Goal: Information Seeking & Learning: Learn about a topic

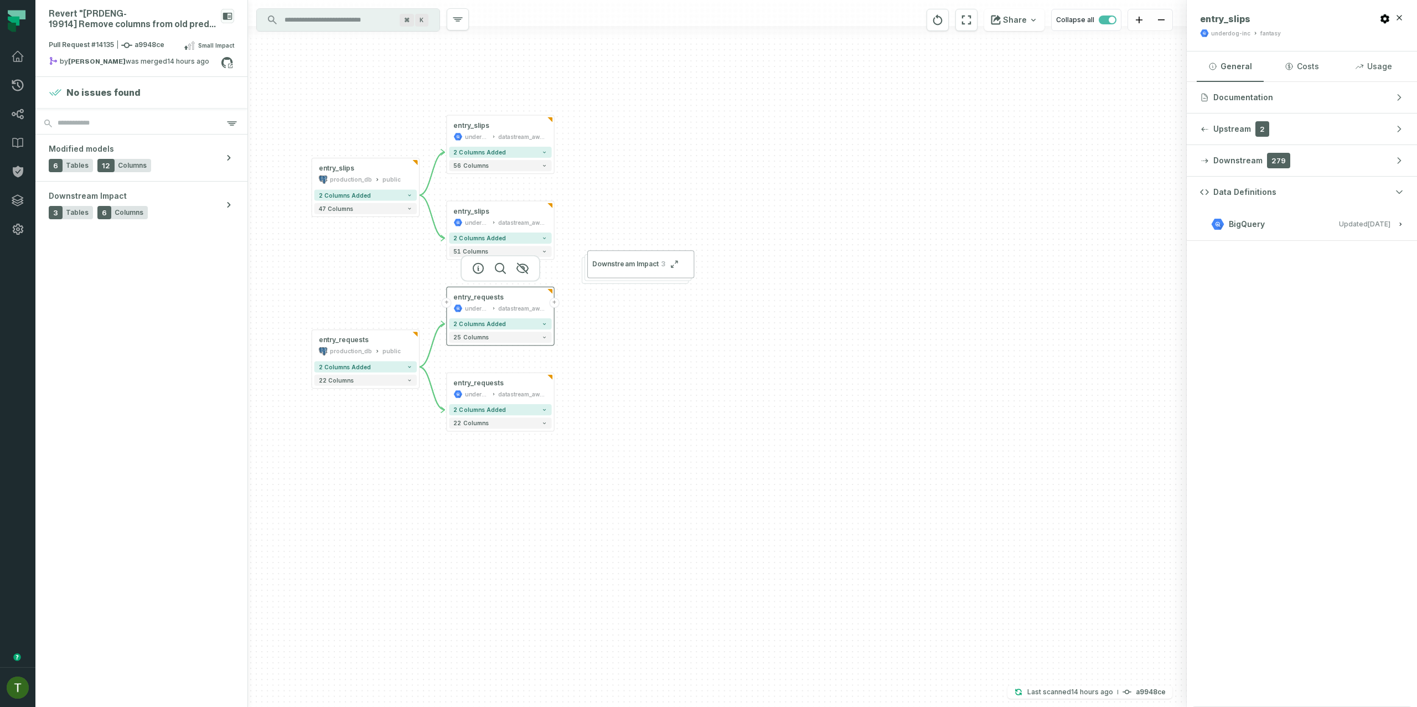
click at [553, 306] on button "+" at bounding box center [554, 303] width 10 height 10
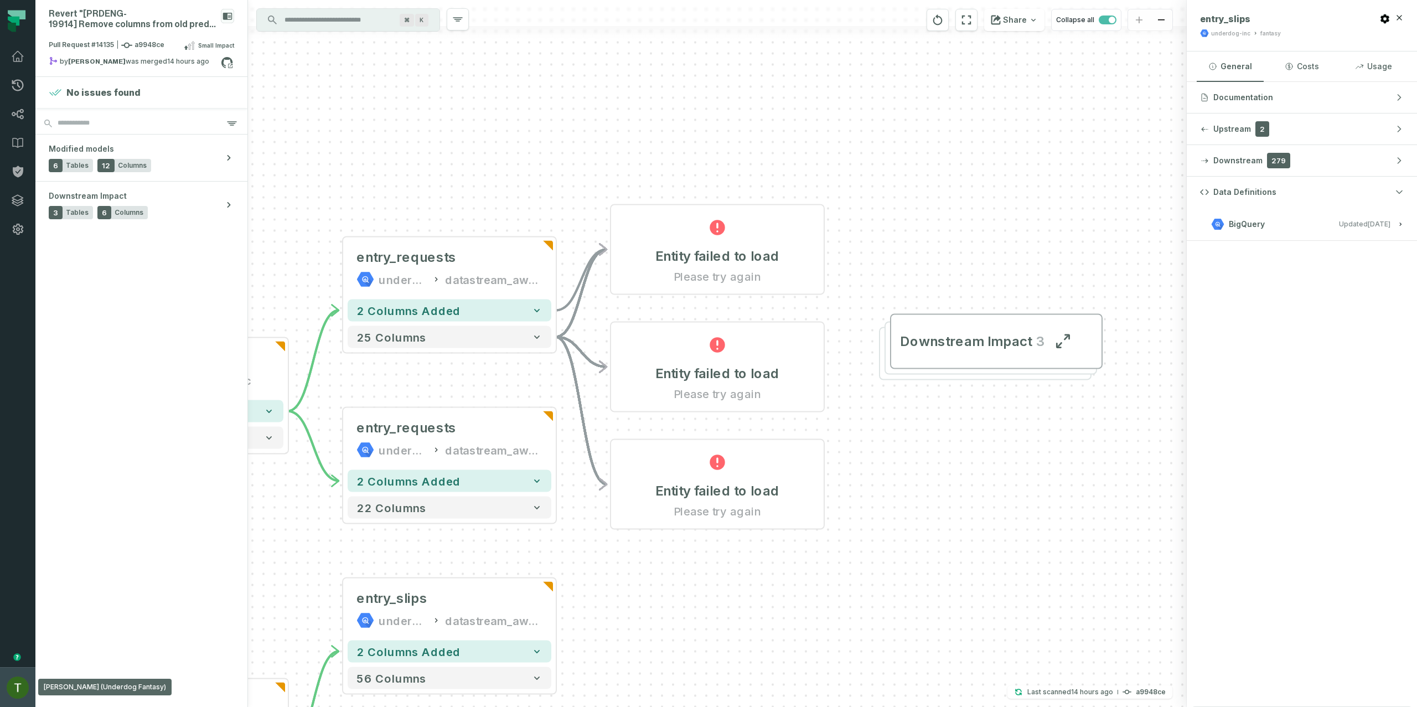
click at [7, 685] on img "button" at bounding box center [18, 687] width 22 height 22
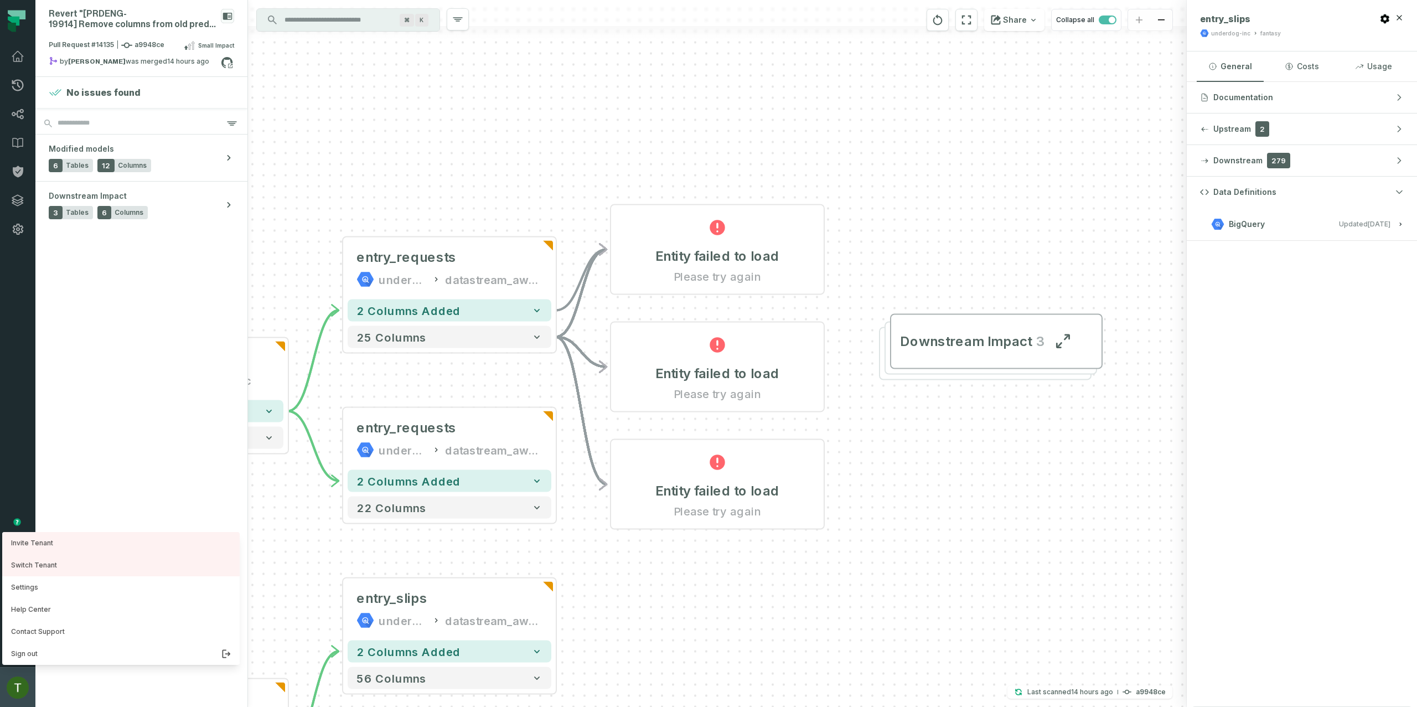
click at [7, 687] on img "button" at bounding box center [18, 687] width 22 height 22
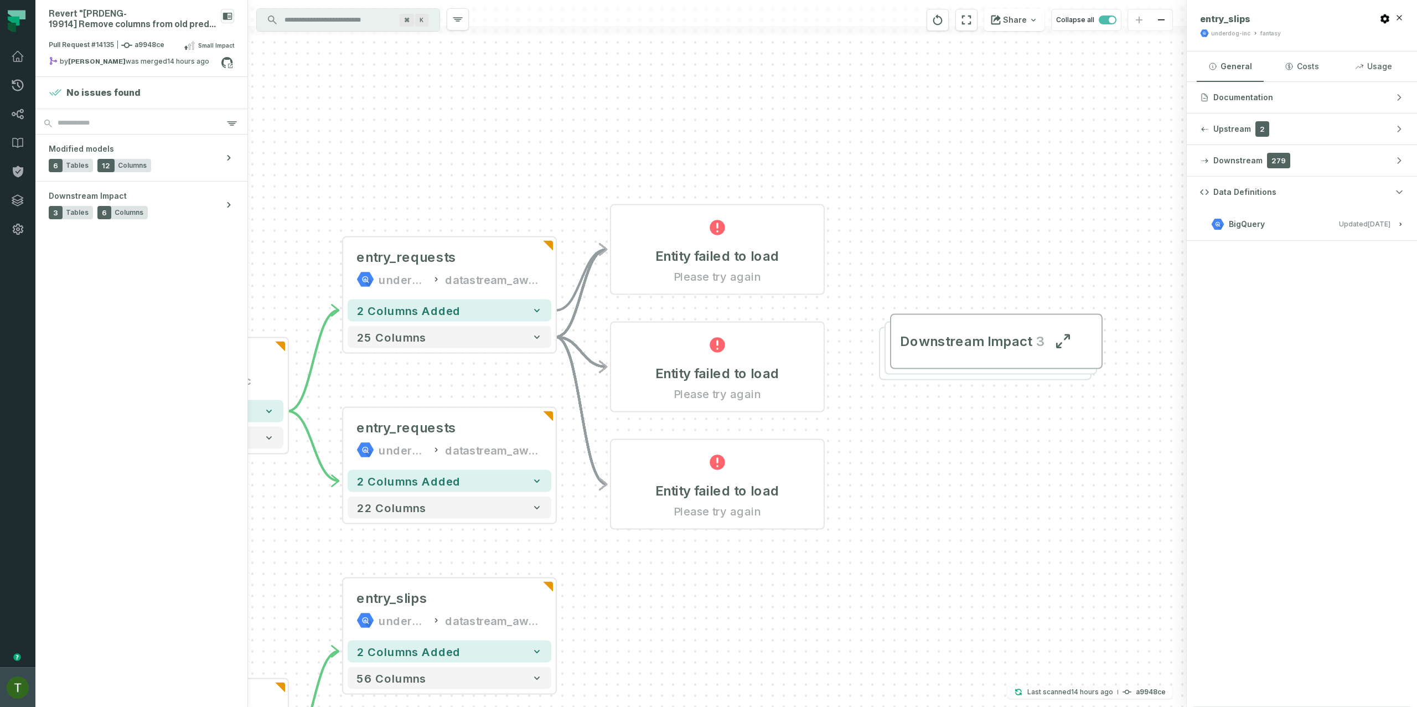
click at [6, 687] on button "Tomer Galun (Underdog Fantasy) tomer@foundational.io" at bounding box center [17, 687] width 35 height 40
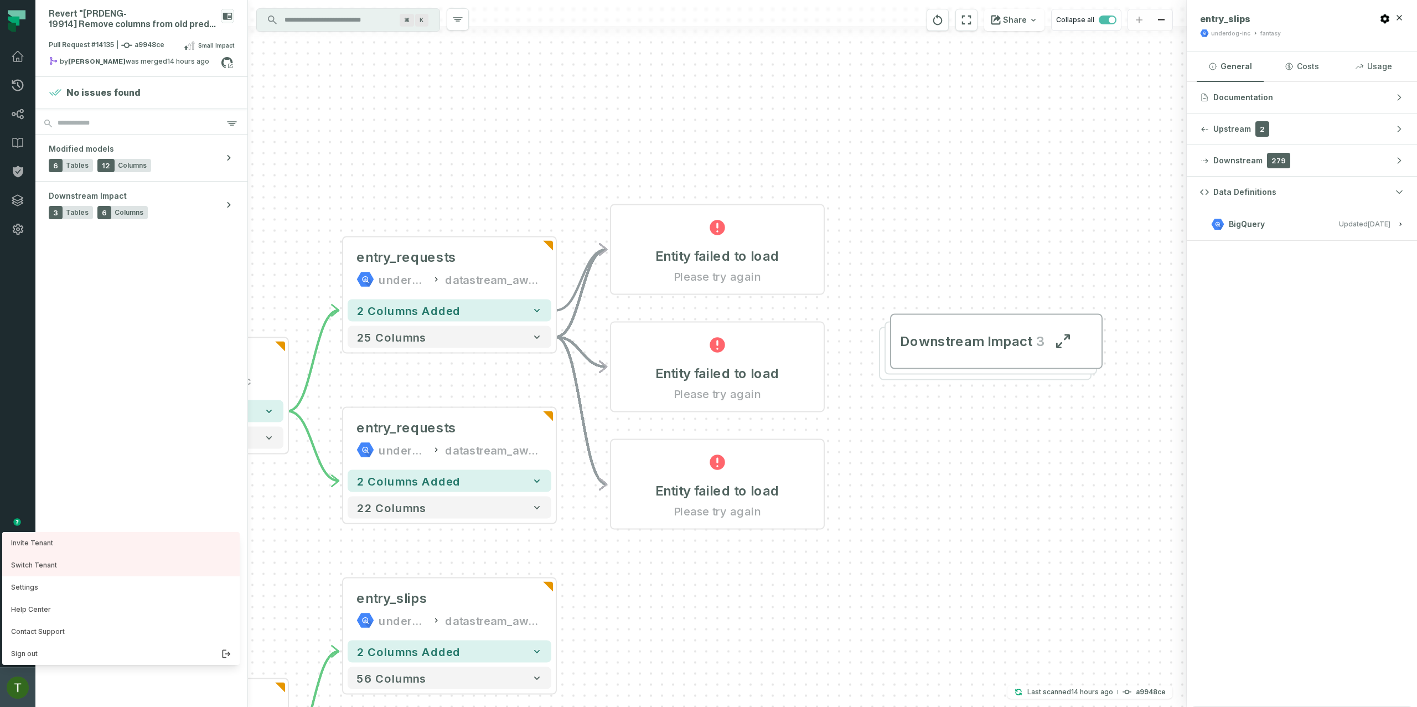
click at [5, 690] on button "Tomer Galun (Underdog Fantasy) tomer@foundational.io" at bounding box center [17, 687] width 35 height 40
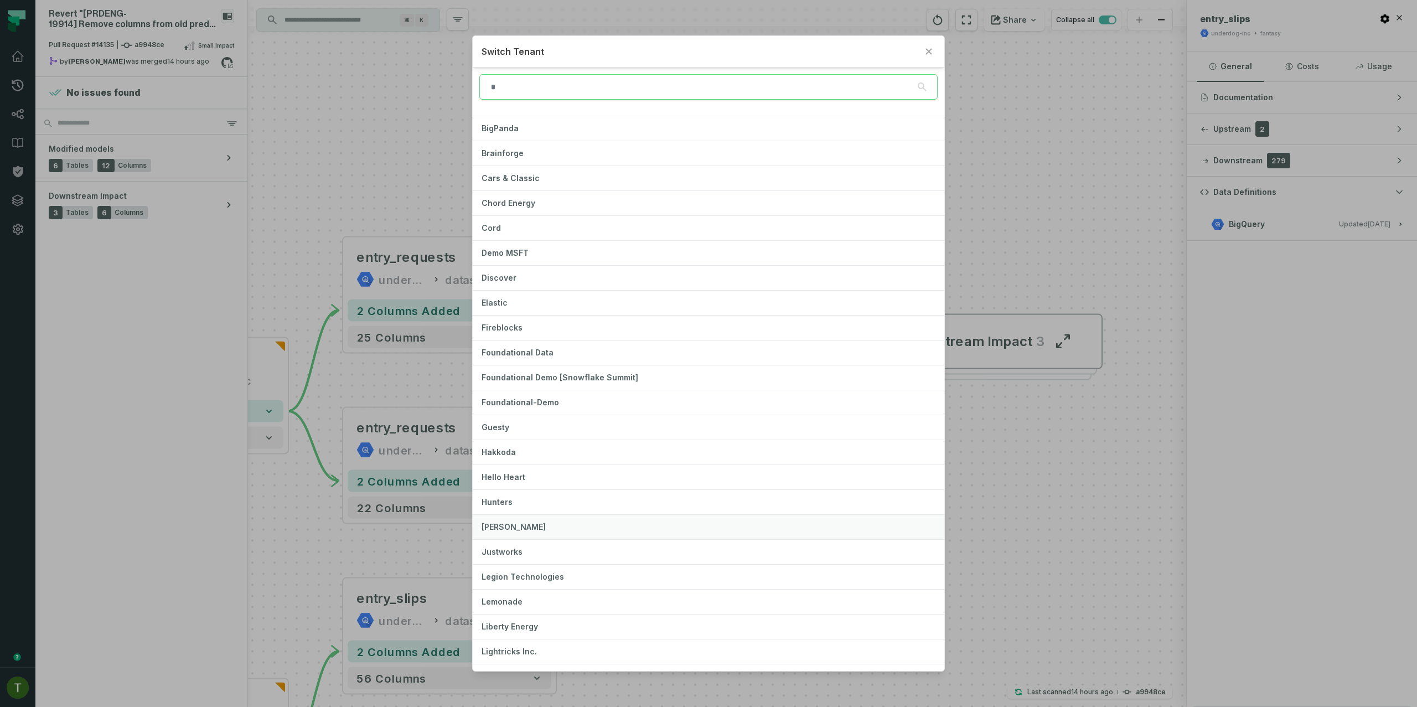
scroll to position [97, 0]
click at [551, 512] on button "[PERSON_NAME]" at bounding box center [708, 520] width 471 height 24
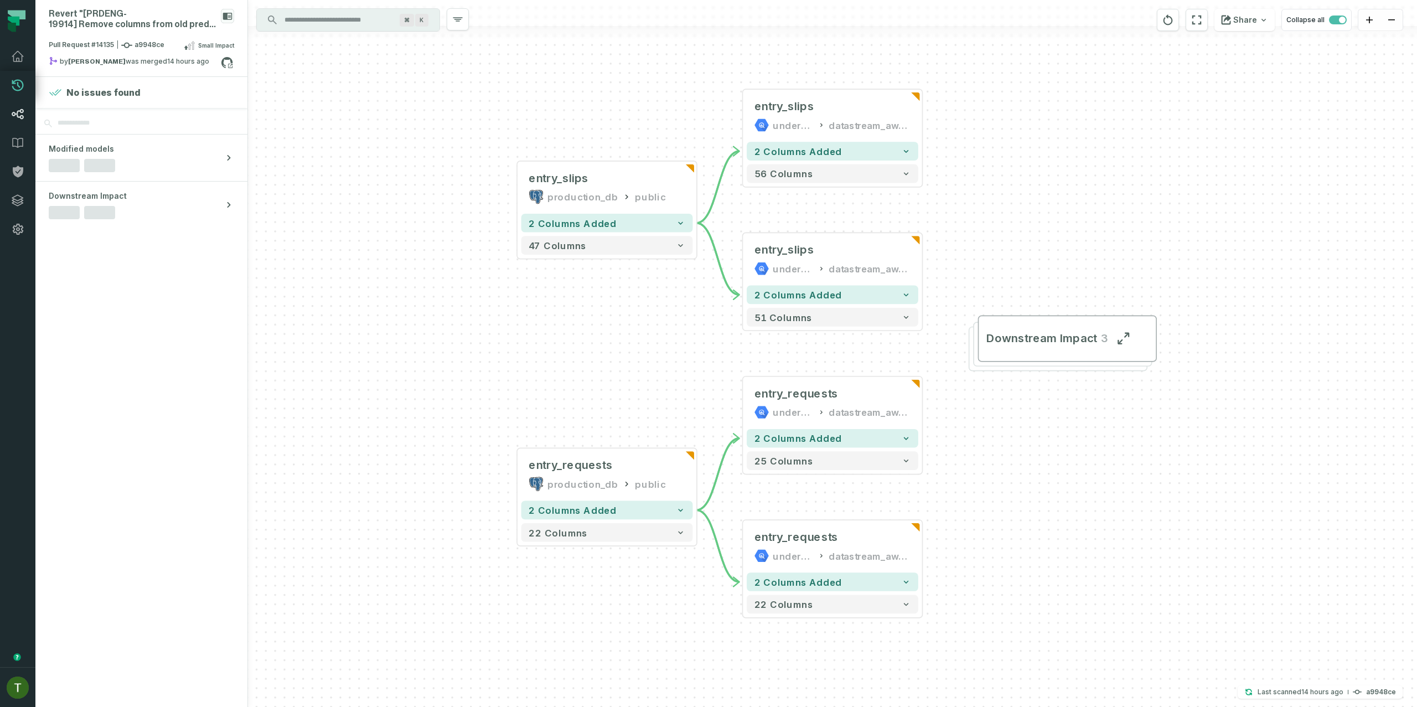
click at [28, 110] on link "Lineage" at bounding box center [17, 114] width 35 height 29
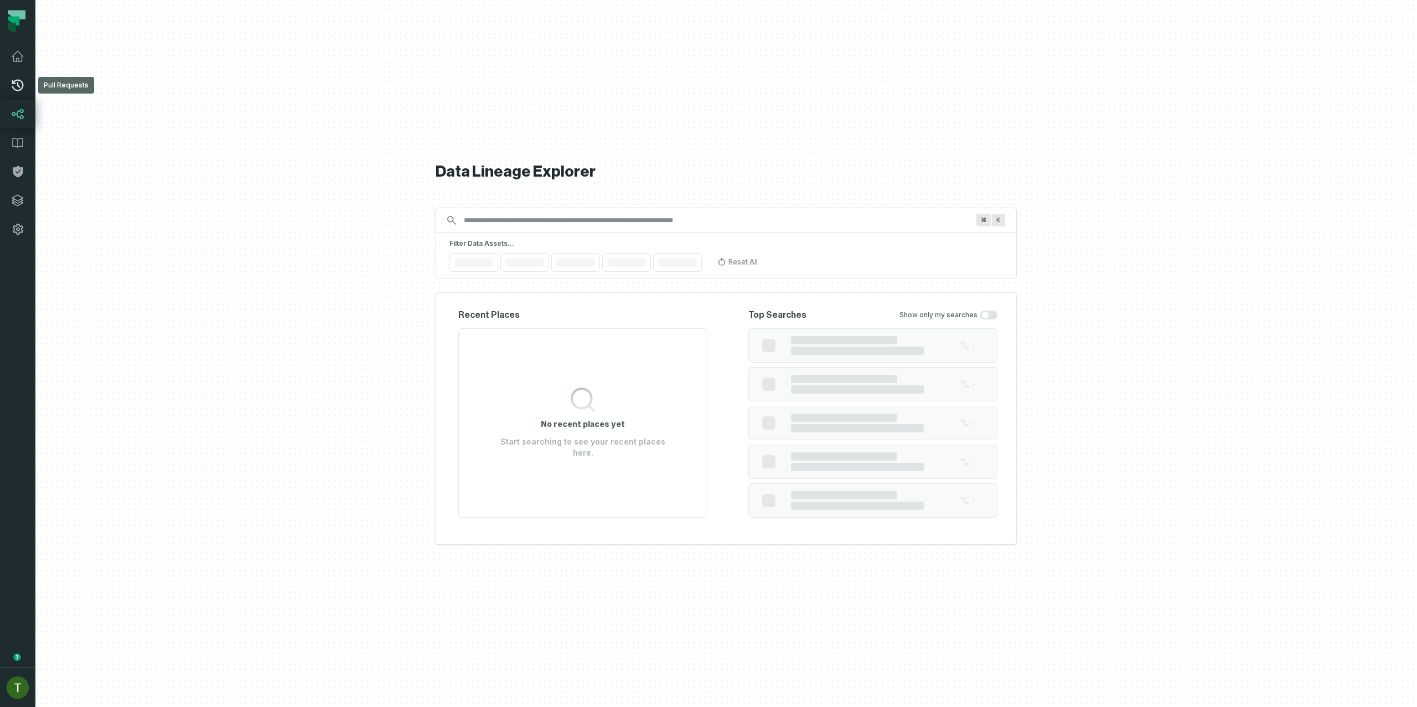
click at [9, 77] on link "Pull Requests" at bounding box center [17, 85] width 35 height 29
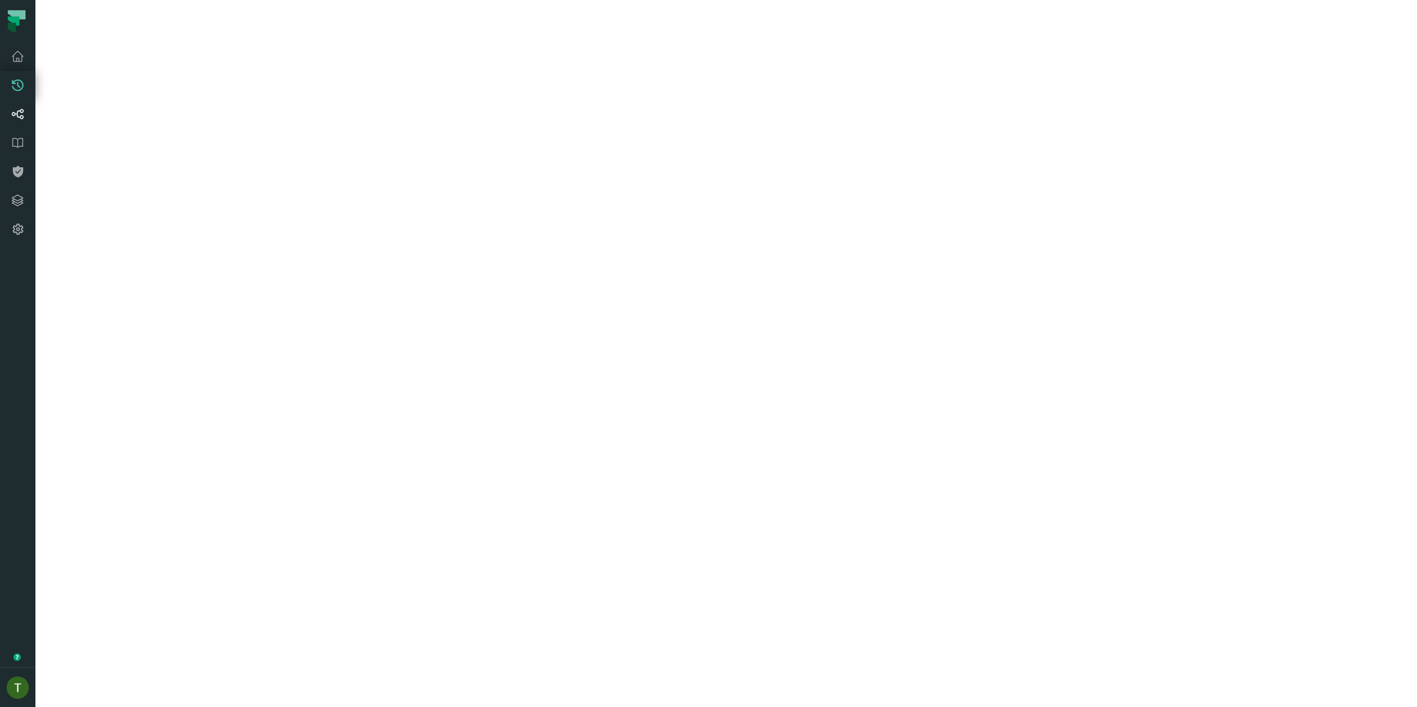
click at [20, 102] on link "Lineage" at bounding box center [17, 114] width 35 height 29
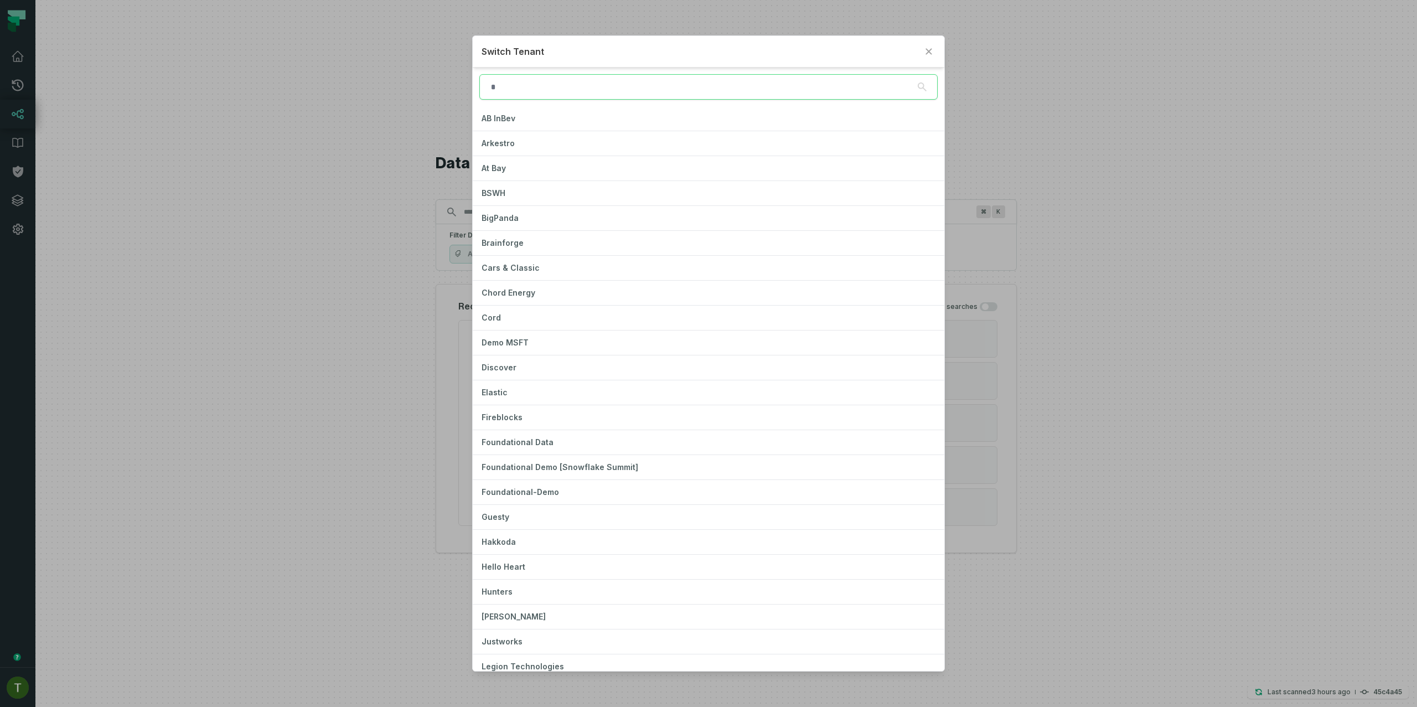
type input "*"
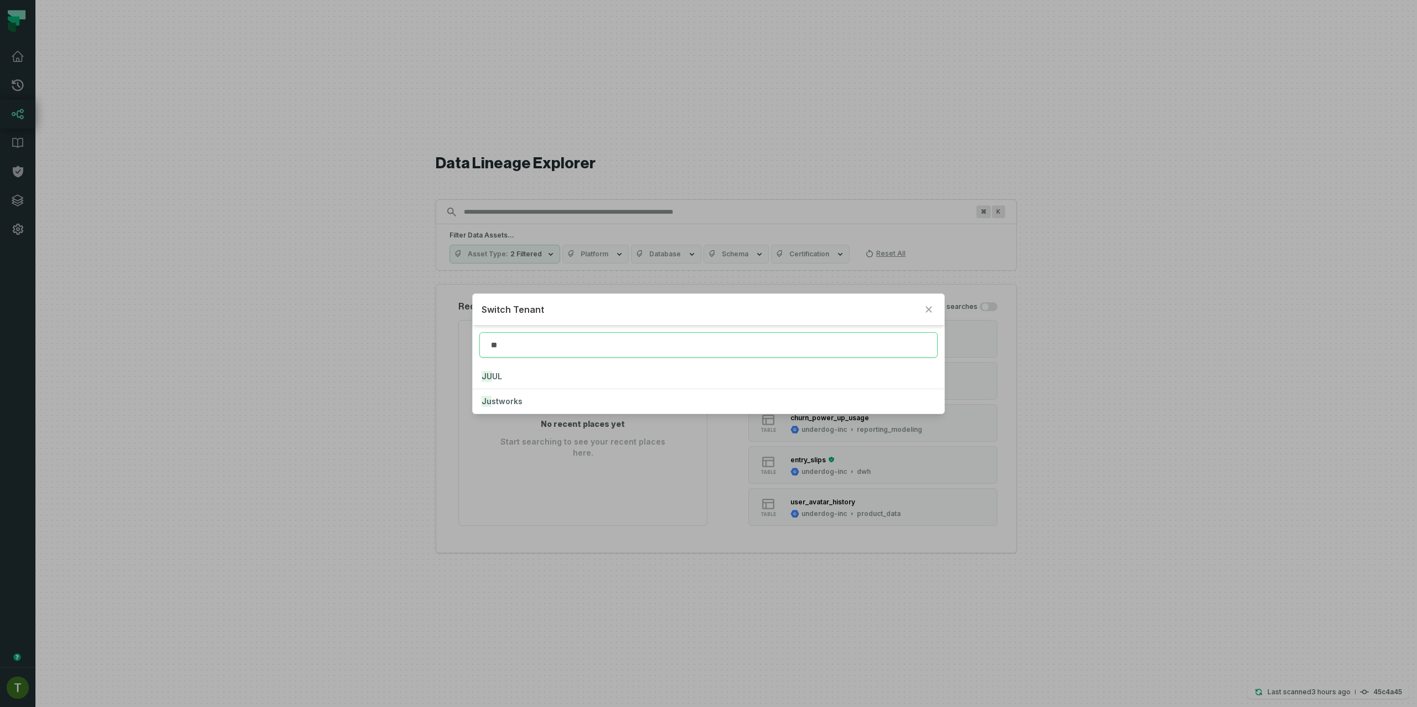
type input "**"
click button "JU UL" at bounding box center [708, 376] width 471 height 24
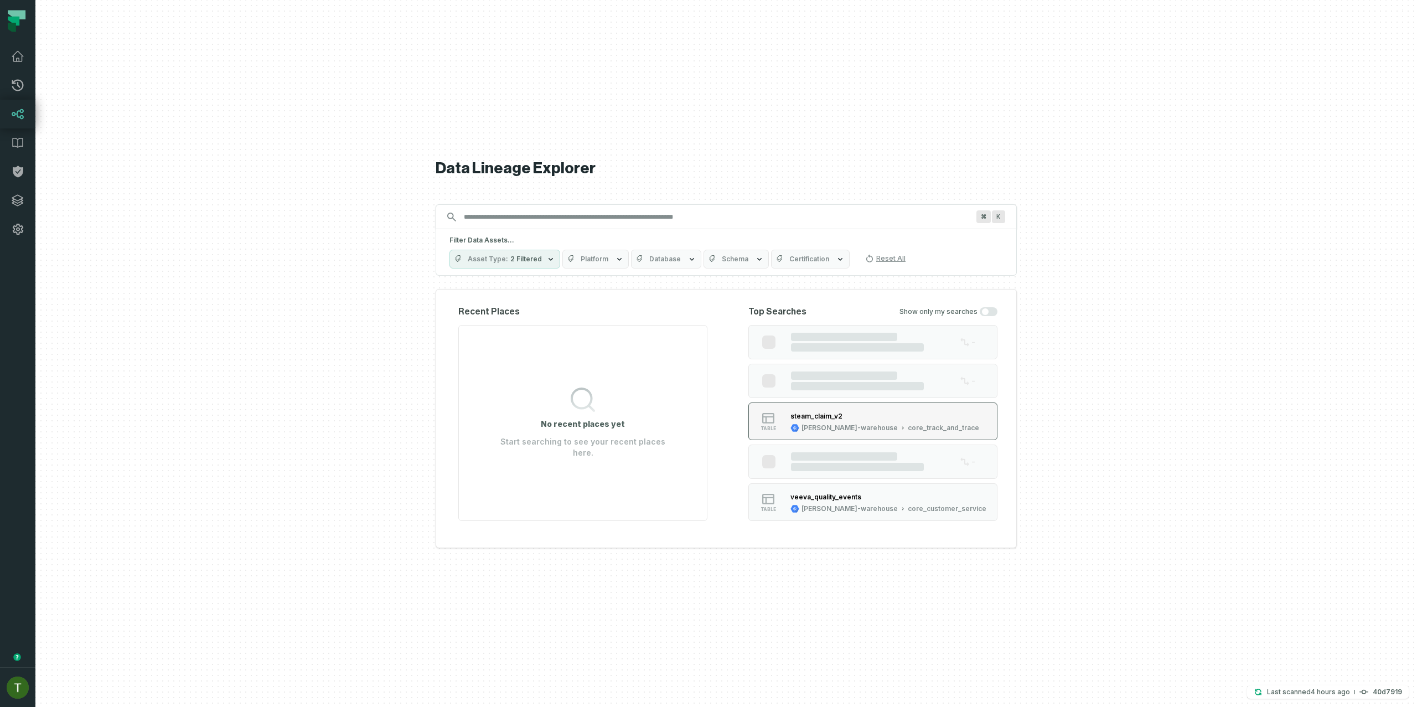
click at [852, 415] on div "steam_claim_v2" at bounding box center [884, 415] width 189 height 11
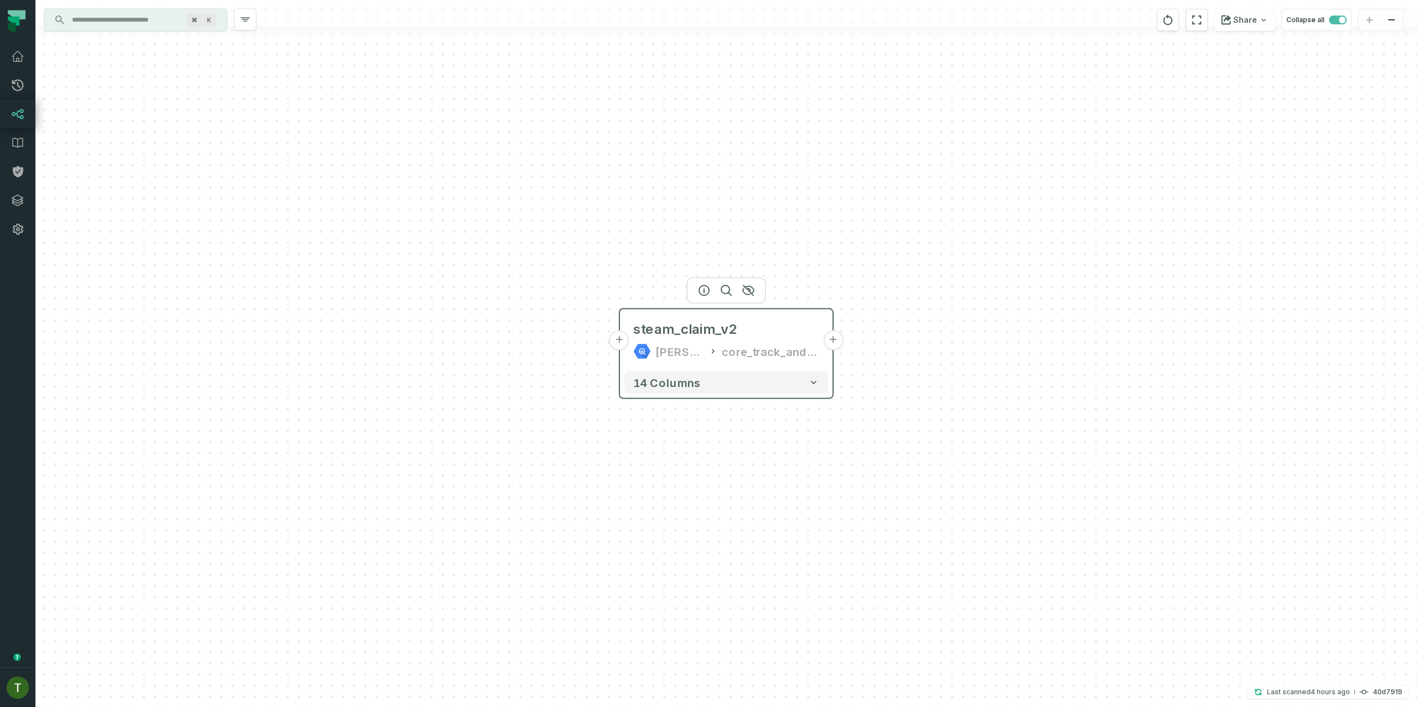
click at [831, 342] on button "+" at bounding box center [833, 340] width 20 height 20
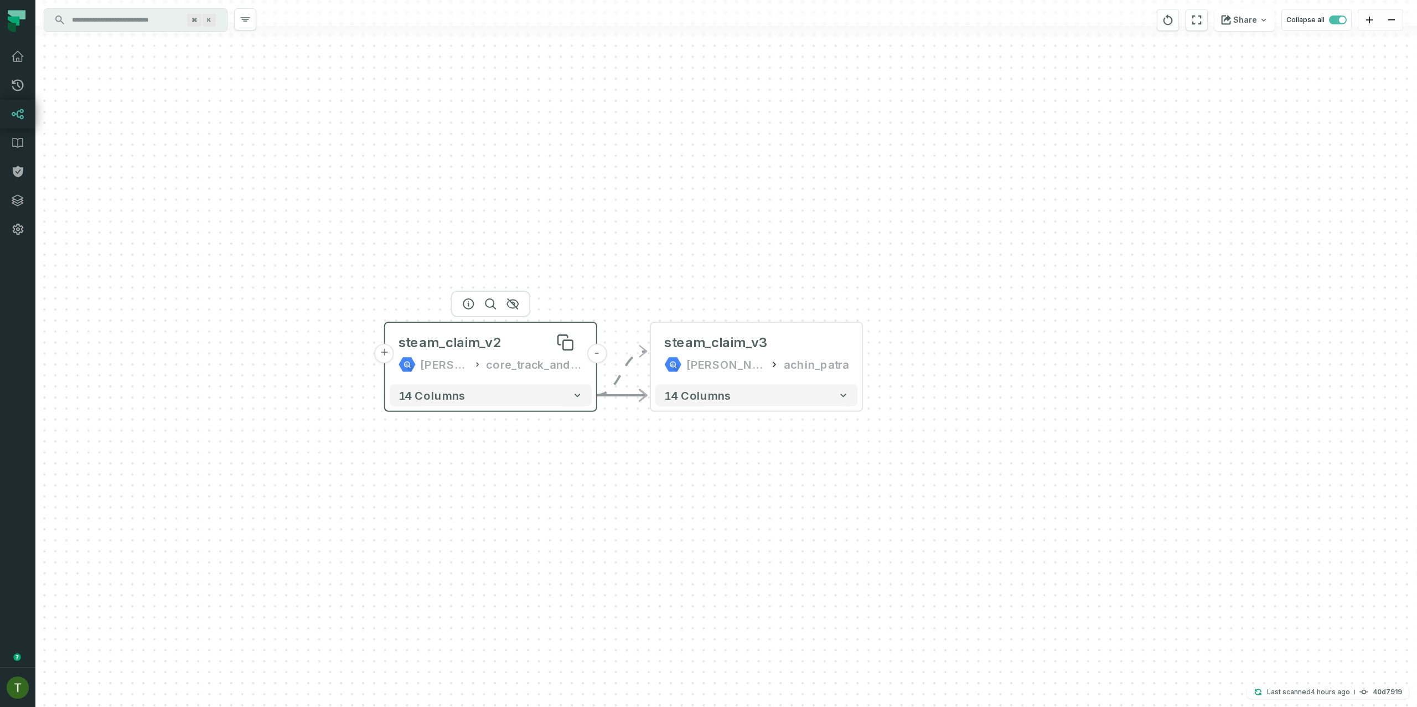
click at [511, 335] on div "steam_claim_v2" at bounding box center [491, 343] width 184 height 18
click at [448, 307] on div at bounding box center [482, 304] width 80 height 27
click at [453, 308] on div at bounding box center [482, 304] width 80 height 27
click at [458, 303] on icon "button" at bounding box center [459, 303] width 13 height 13
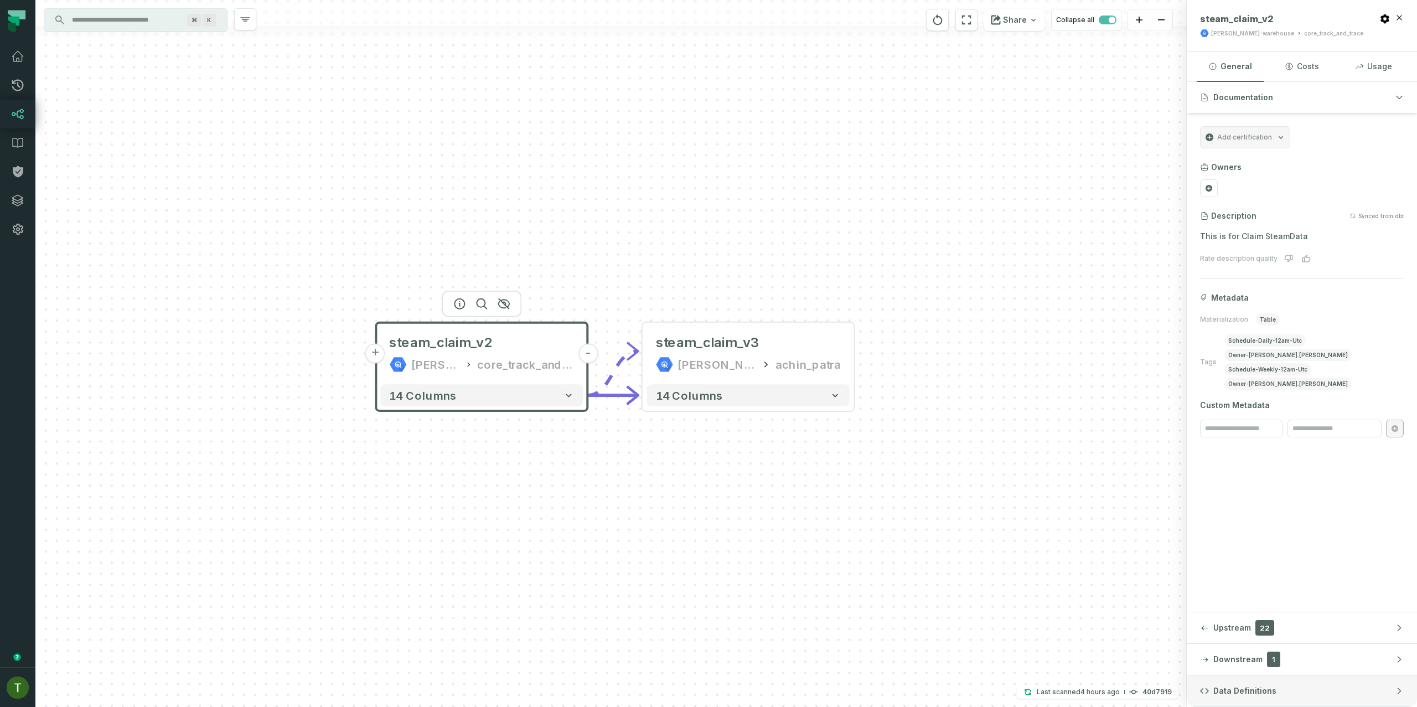
click at [1229, 698] on button "Data Definitions" at bounding box center [1302, 690] width 230 height 31
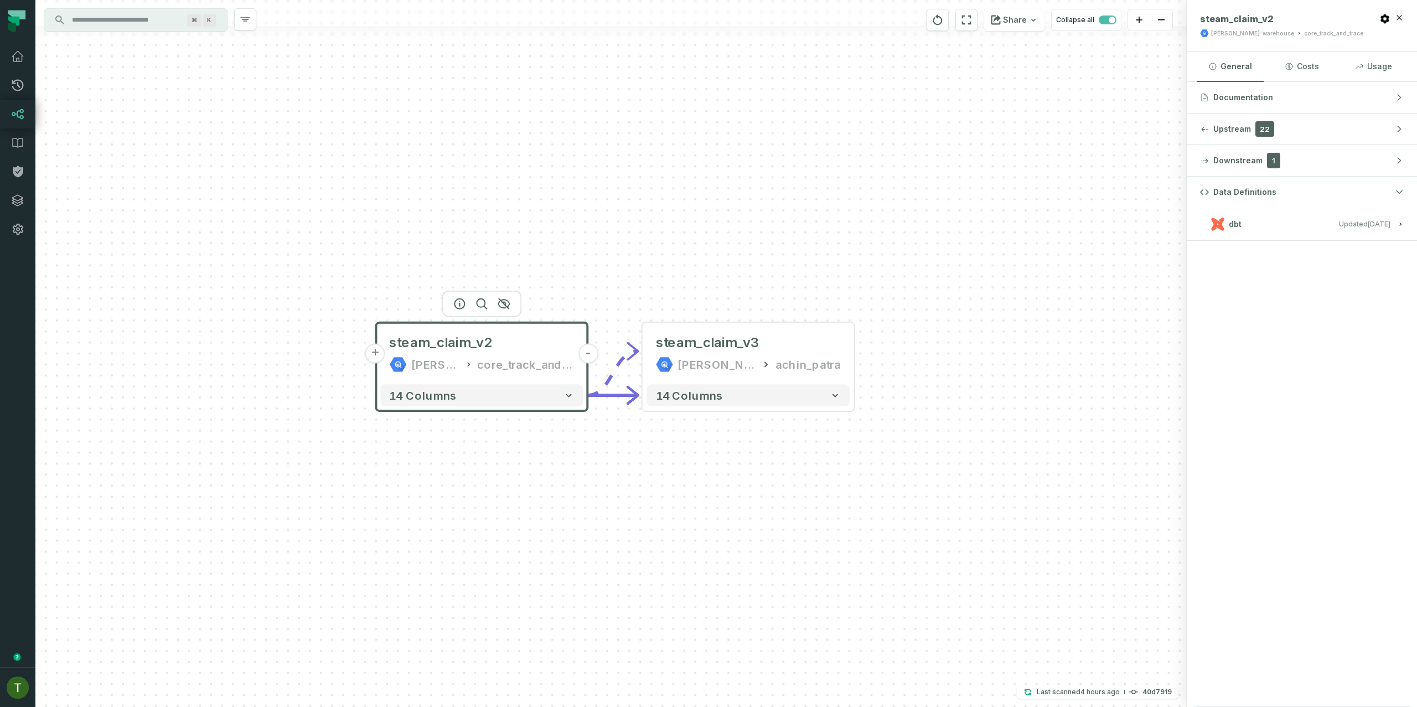
click at [1299, 223] on button "dbt Updated 8/8/2025, 2:50:10 PM" at bounding box center [1302, 223] width 204 height 15
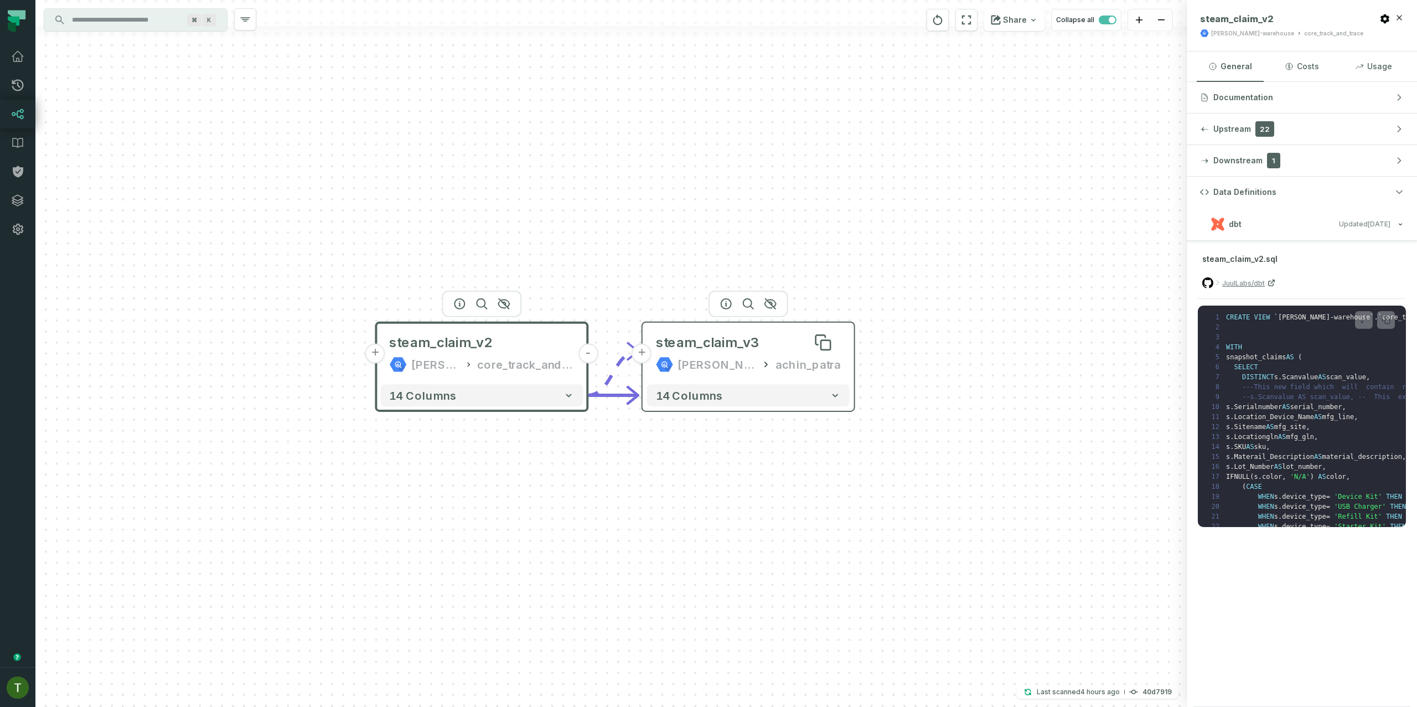
click at [689, 345] on div "steam_claim_v3" at bounding box center [708, 343] width 104 height 18
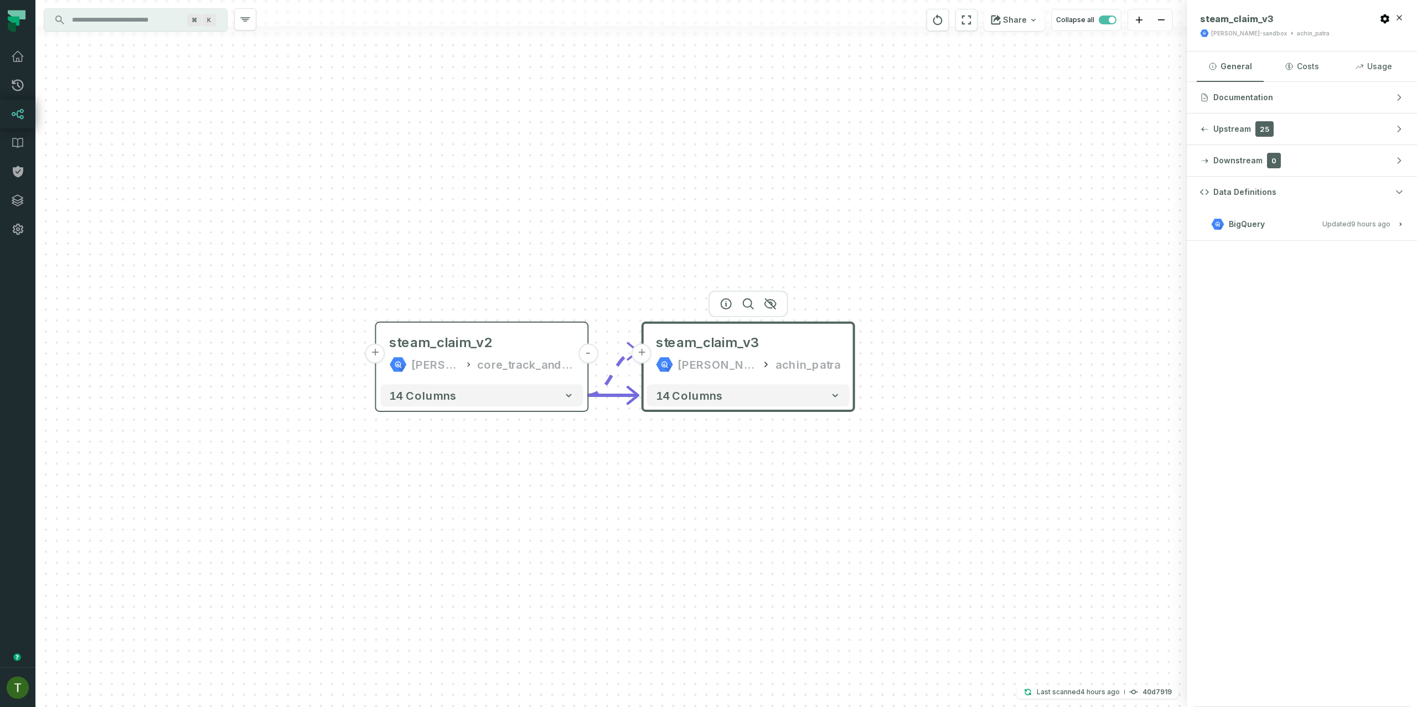
click at [1254, 219] on span "BigQuery" at bounding box center [1247, 224] width 36 height 11
